Goal: Navigation & Orientation: Go to known website

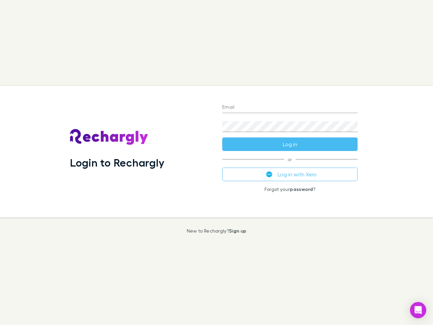
click at [216, 162] on div "Login to Rechargly" at bounding box center [141, 151] width 152 height 131
click at [290, 108] on input "Email" at bounding box center [289, 107] width 135 height 11
click at [290, 144] on button "Log in" at bounding box center [289, 144] width 135 height 14
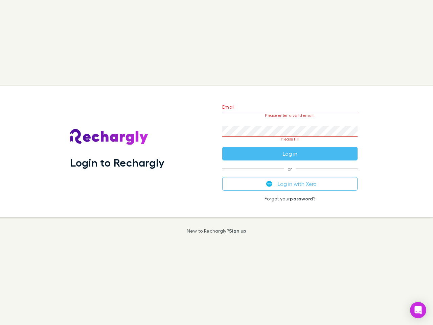
click at [290, 174] on div "Email Please enter a valid email. Password Please fill Log in or Log in with Xe…" at bounding box center [290, 151] width 146 height 131
click at [418, 310] on icon "Open Intercom Messenger" at bounding box center [417, 310] width 7 height 8
